Goal: Task Accomplishment & Management: Manage account settings

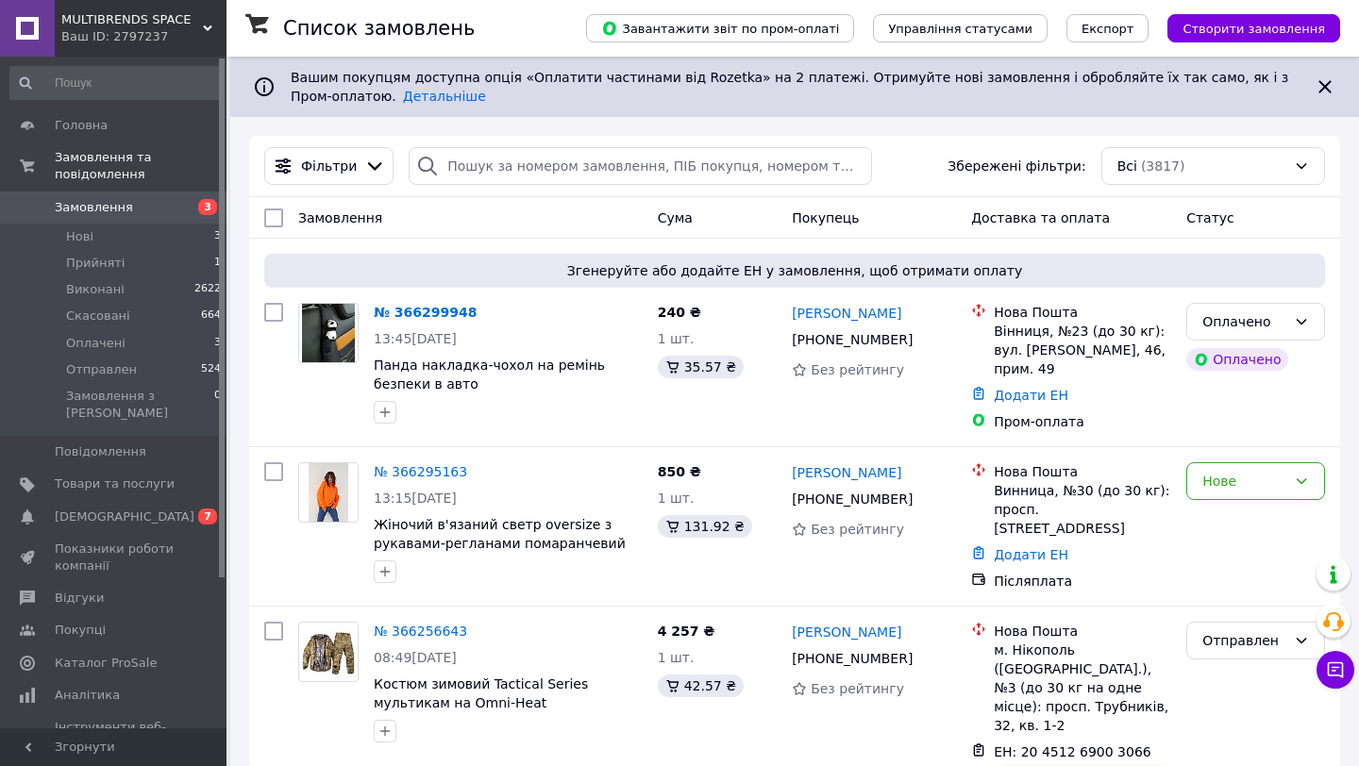
scroll to position [9, 0]
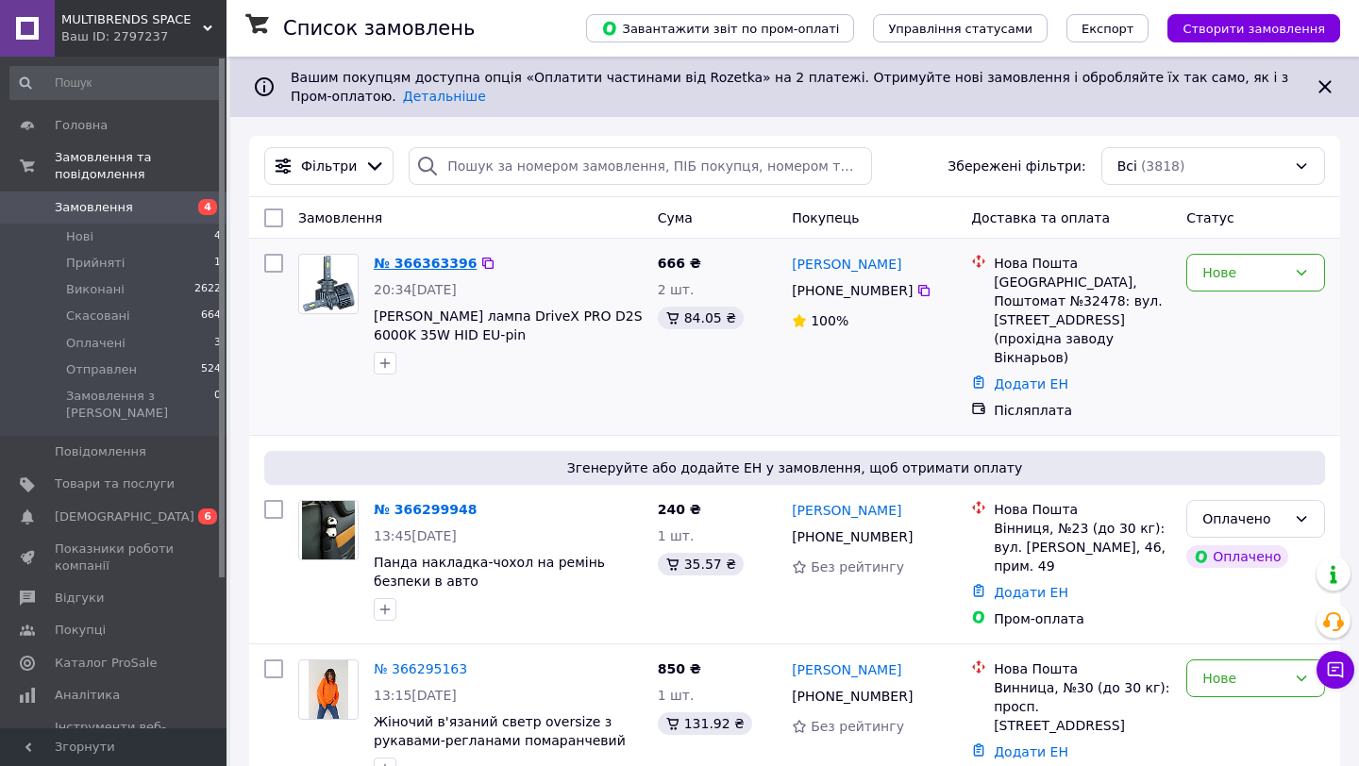
click at [423, 259] on link "№ 366363396" at bounding box center [425, 263] width 103 height 15
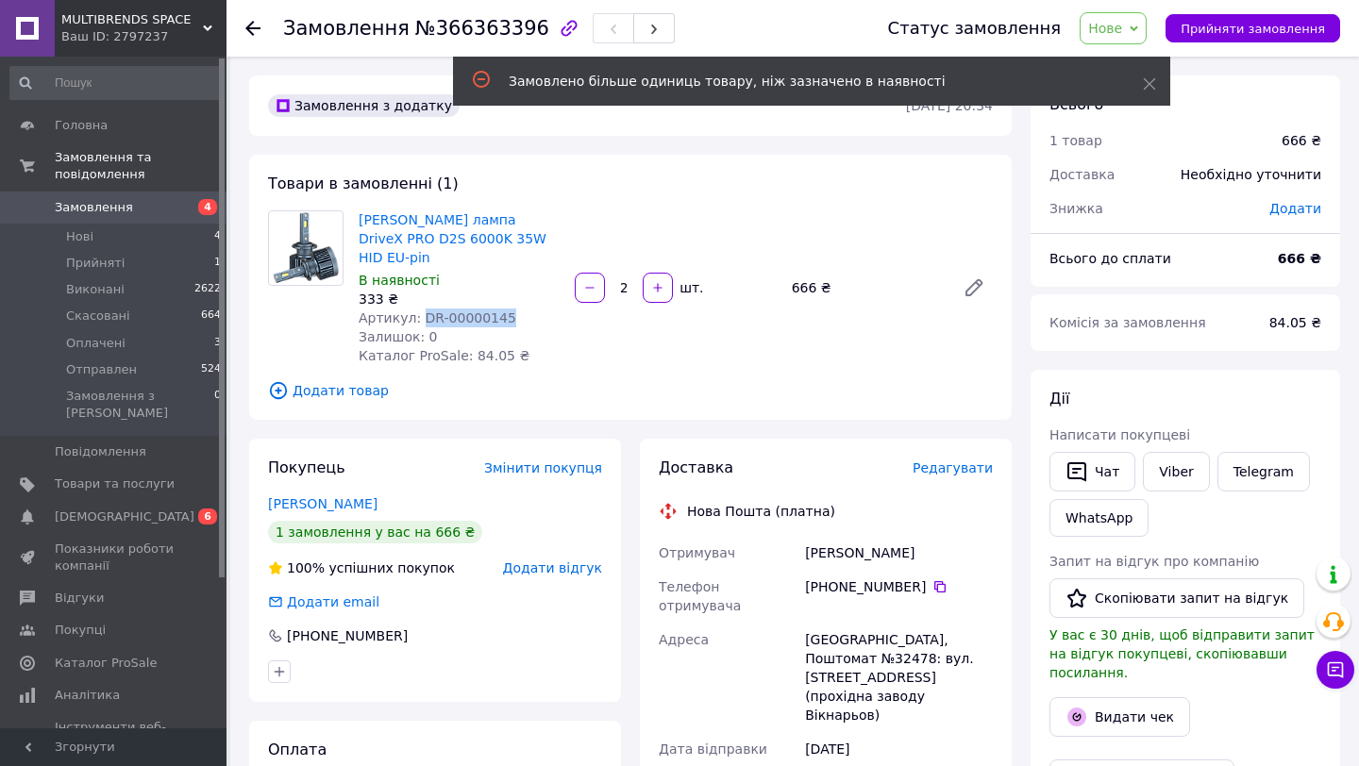
copy span "DR-00000145"
drag, startPoint x: 514, startPoint y: 295, endPoint x: 416, endPoint y: 295, distance: 98.2
click at [416, 309] on div "Артикул: DR-00000145" at bounding box center [459, 318] width 201 height 19
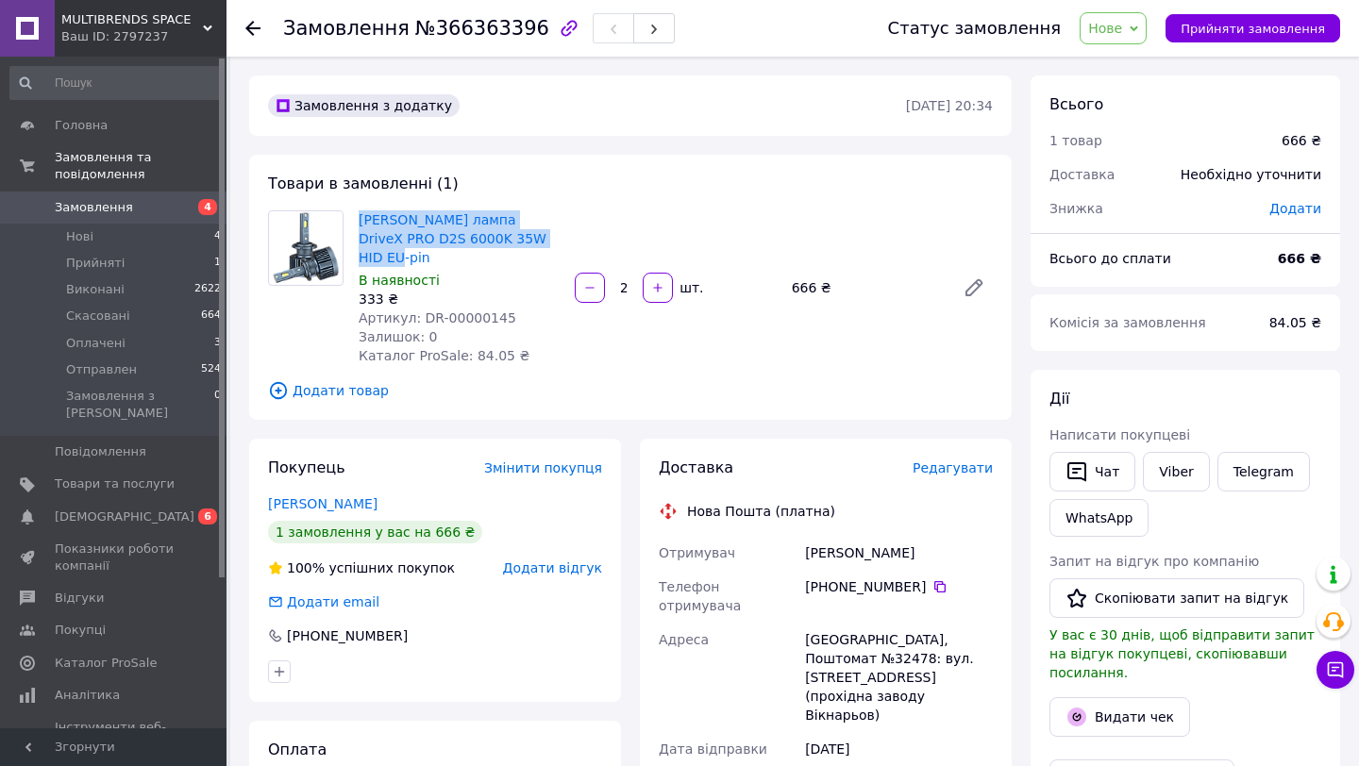
drag, startPoint x: 464, startPoint y: 203, endPoint x: 535, endPoint y: 239, distance: 79.4
click at [535, 239] on div "Товари в замовленні (1) Ксенонова лампа DriveX PRO D2S 6000K 35W HID EU-pin В н…" at bounding box center [630, 287] width 763 height 265
copy link "Ксенонова лампа DriveX PRO D2S 6000K 35W HID EU-pin"
click at [459, 311] on span "Артикул: DR-00000145" at bounding box center [438, 318] width 158 height 15
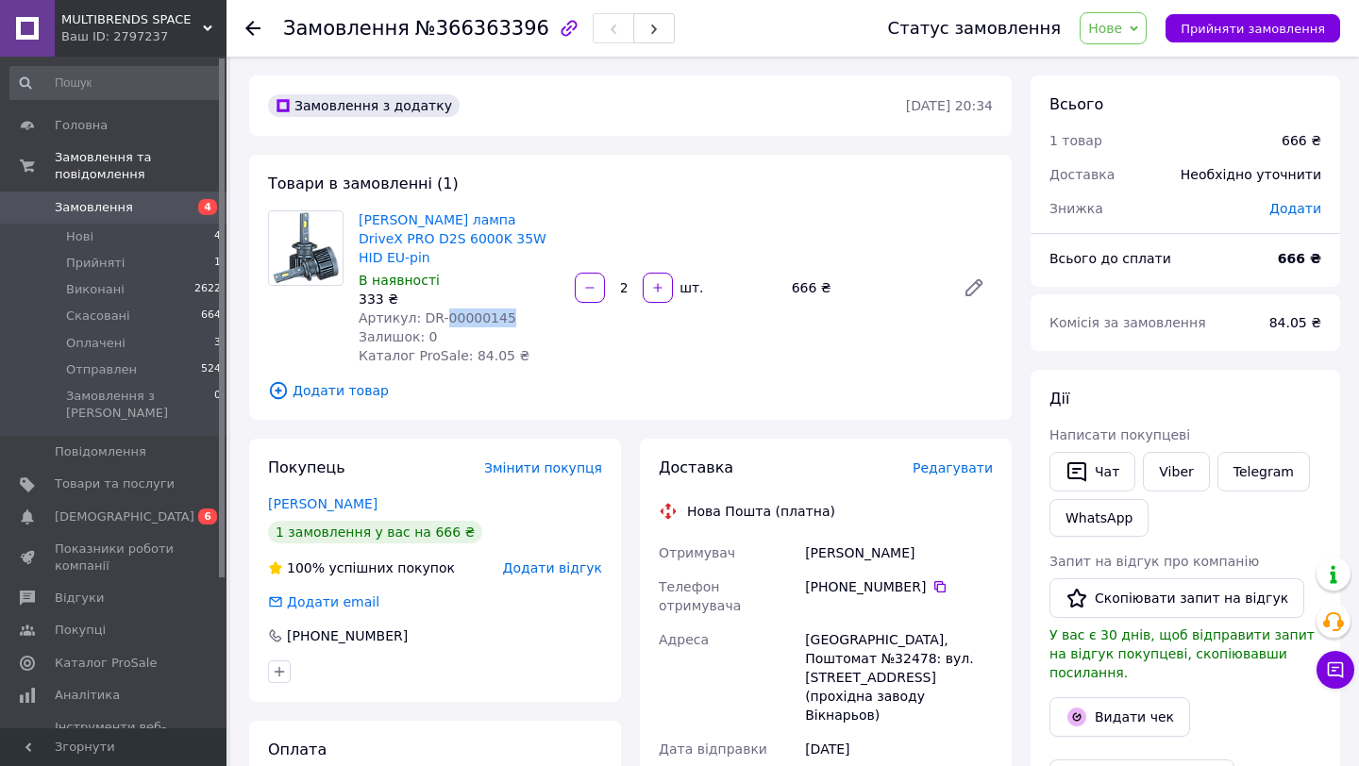
copy span "00000145"
copy span "DR-00000145"
drag, startPoint x: 422, startPoint y: 297, endPoint x: 507, endPoint y: 297, distance: 85.0
click at [507, 309] on div "Артикул: DR-00000145" at bounding box center [459, 318] width 201 height 19
click at [604, 341] on div "Ксенонова лампа DriveX PRO D2S 6000K 35W HID EU-pin В наявності 333 ₴ Артикул: …" at bounding box center [675, 288] width 649 height 162
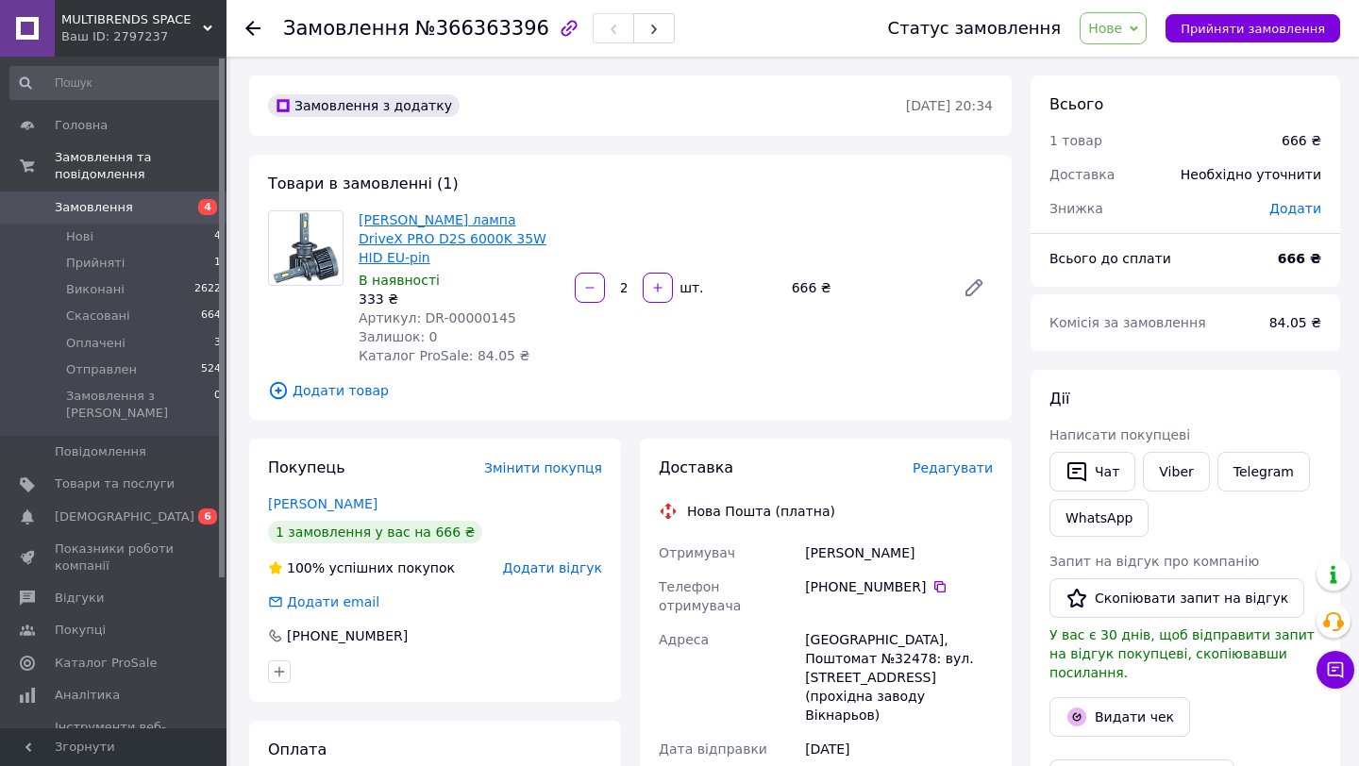
click at [414, 217] on link "Ксенонова лампа DriveX PRO D2S 6000K 35W HID EU-pin" at bounding box center [453, 238] width 188 height 53
click at [397, 245] on link "Ксенонова лампа DriveX PRO D2S 6000K 35W HID EU-pin" at bounding box center [453, 238] width 188 height 53
click at [422, 311] on span "Артикул: DR-00000145" at bounding box center [438, 318] width 158 height 15
copy span "DR-00000145"
drag, startPoint x: 422, startPoint y: 301, endPoint x: 520, endPoint y: 301, distance: 98.2
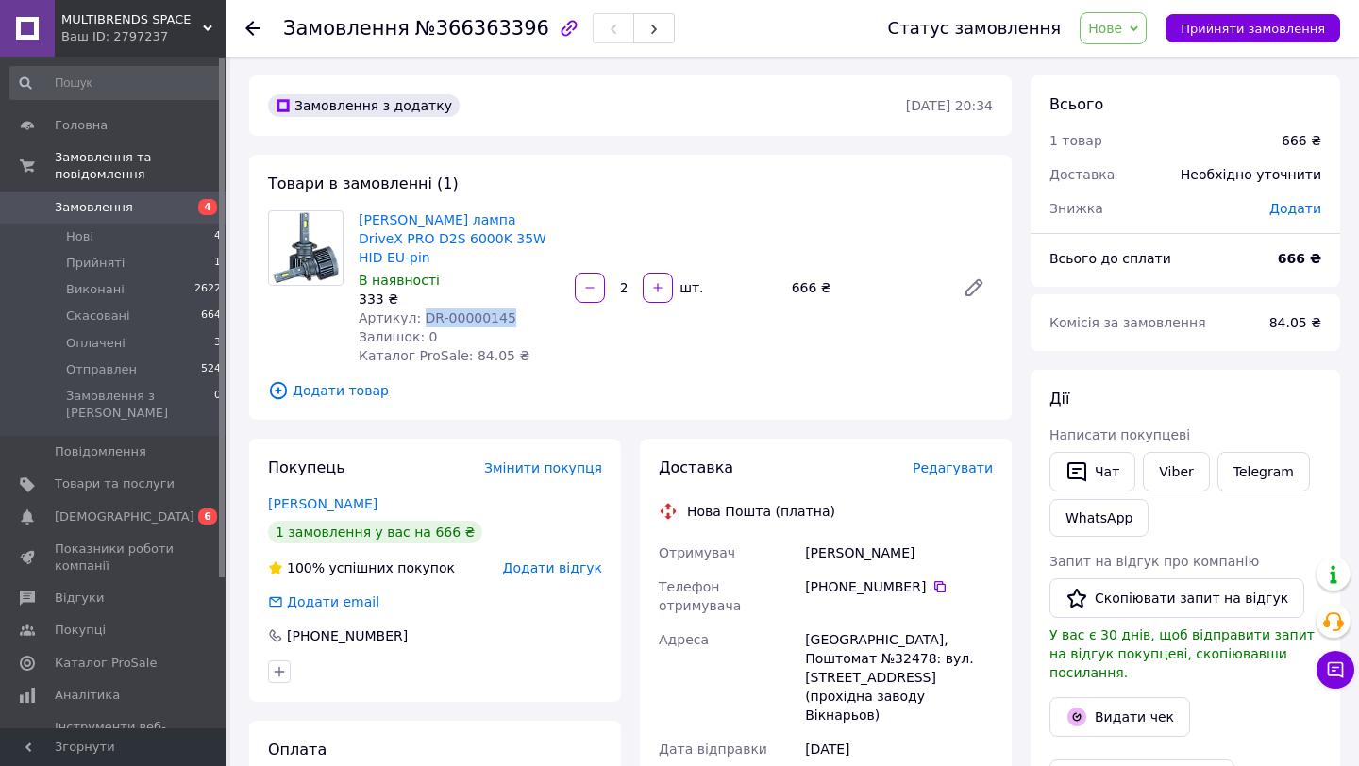
click at [520, 309] on div "Артикул: DR-00000145" at bounding box center [459, 318] width 201 height 19
